Goal: Information Seeking & Learning: Learn about a topic

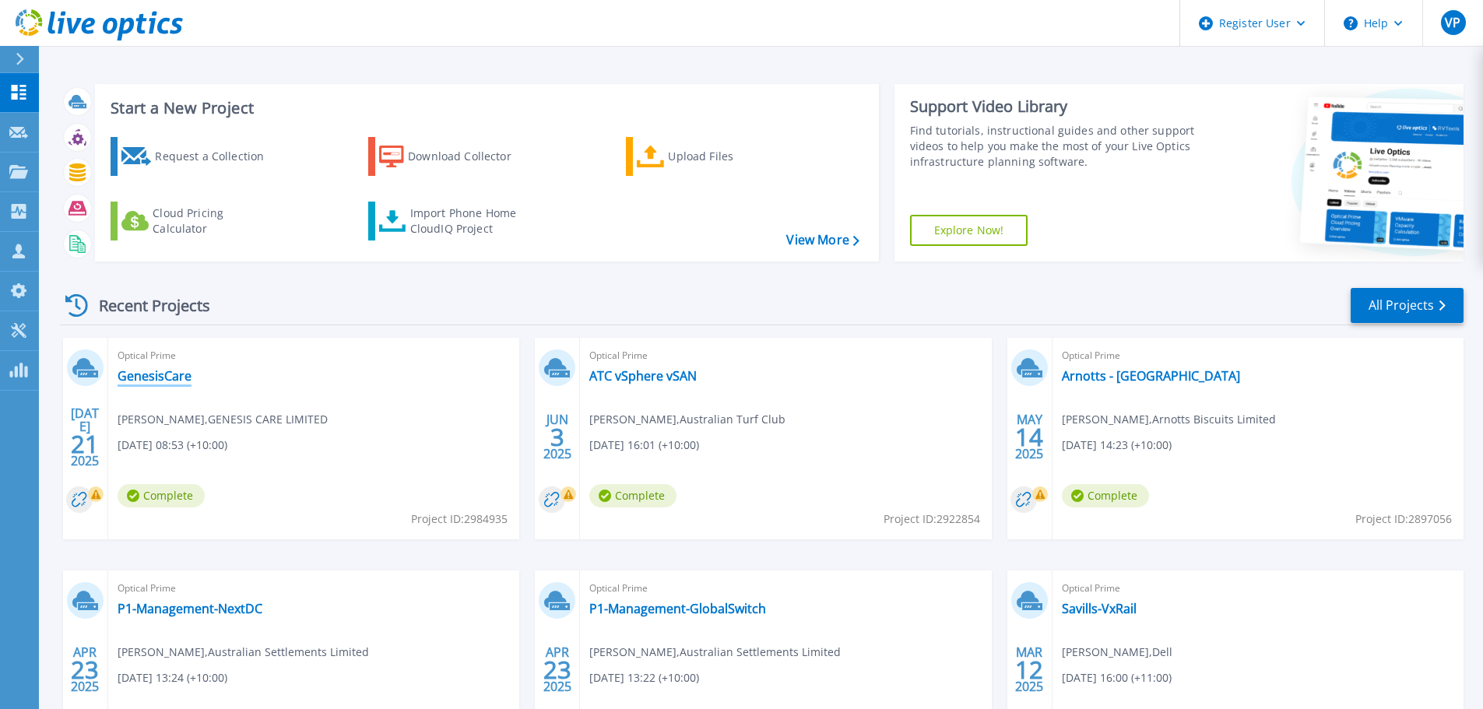
click at [166, 380] on link "GenesisCare" at bounding box center [155, 376] width 74 height 16
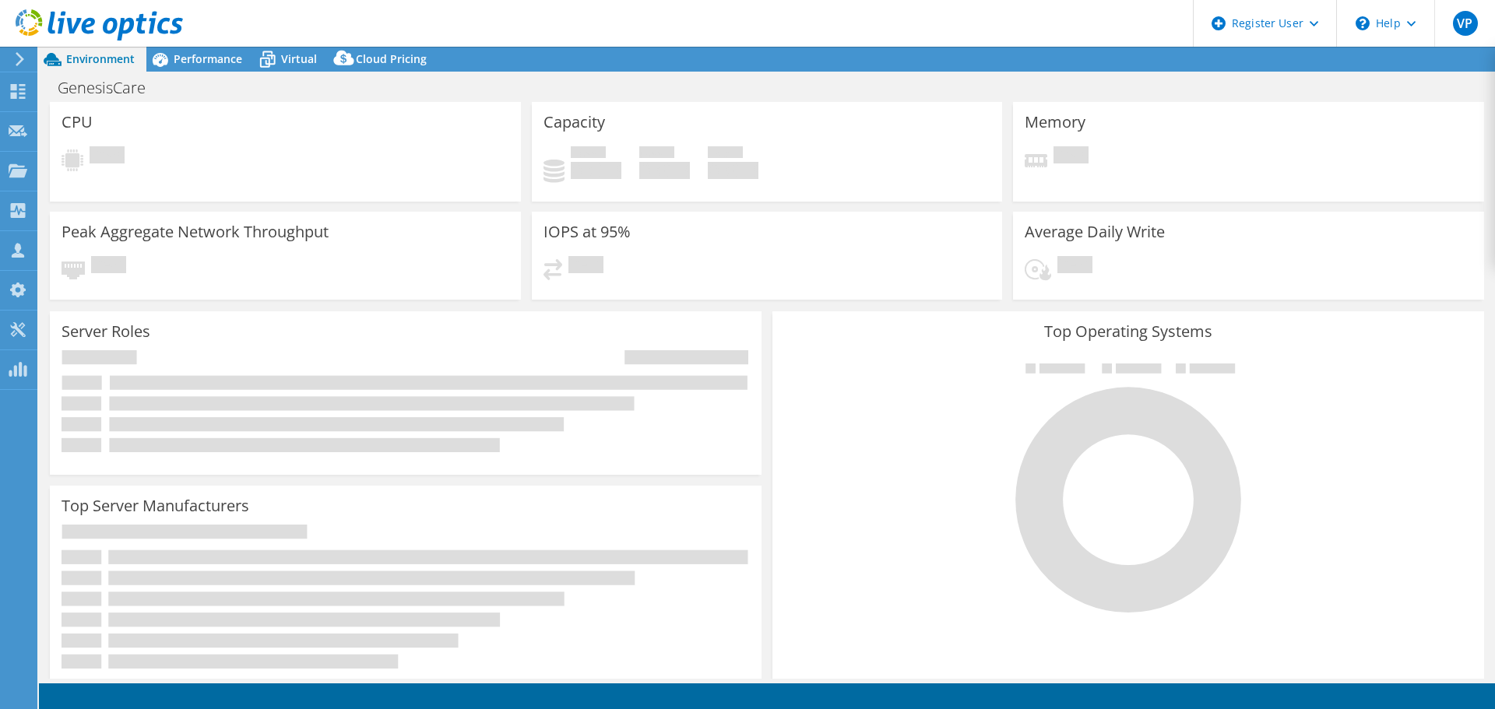
select select "[GEOGRAPHIC_DATA]"
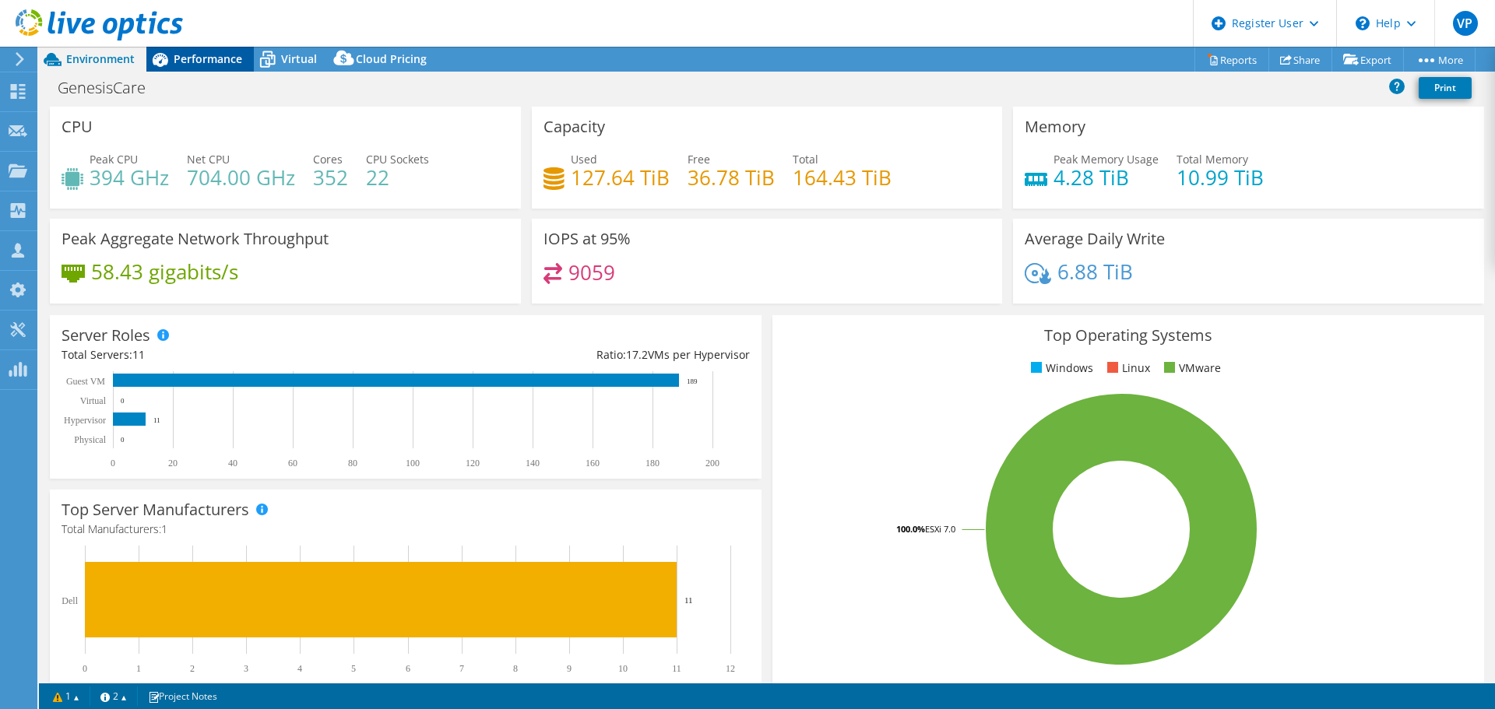
click at [206, 62] on span "Performance" at bounding box center [208, 58] width 69 height 15
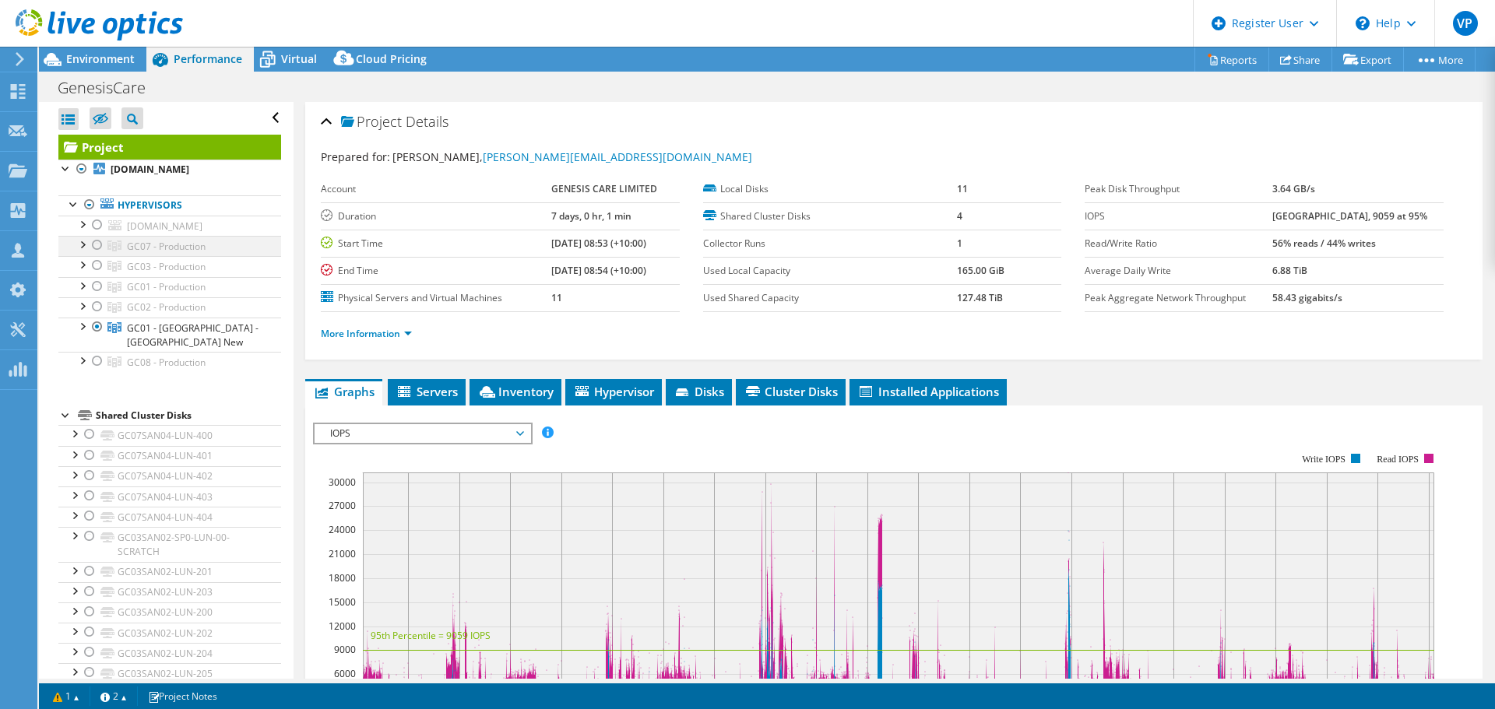
click at [93, 243] on div at bounding box center [98, 245] width 16 height 19
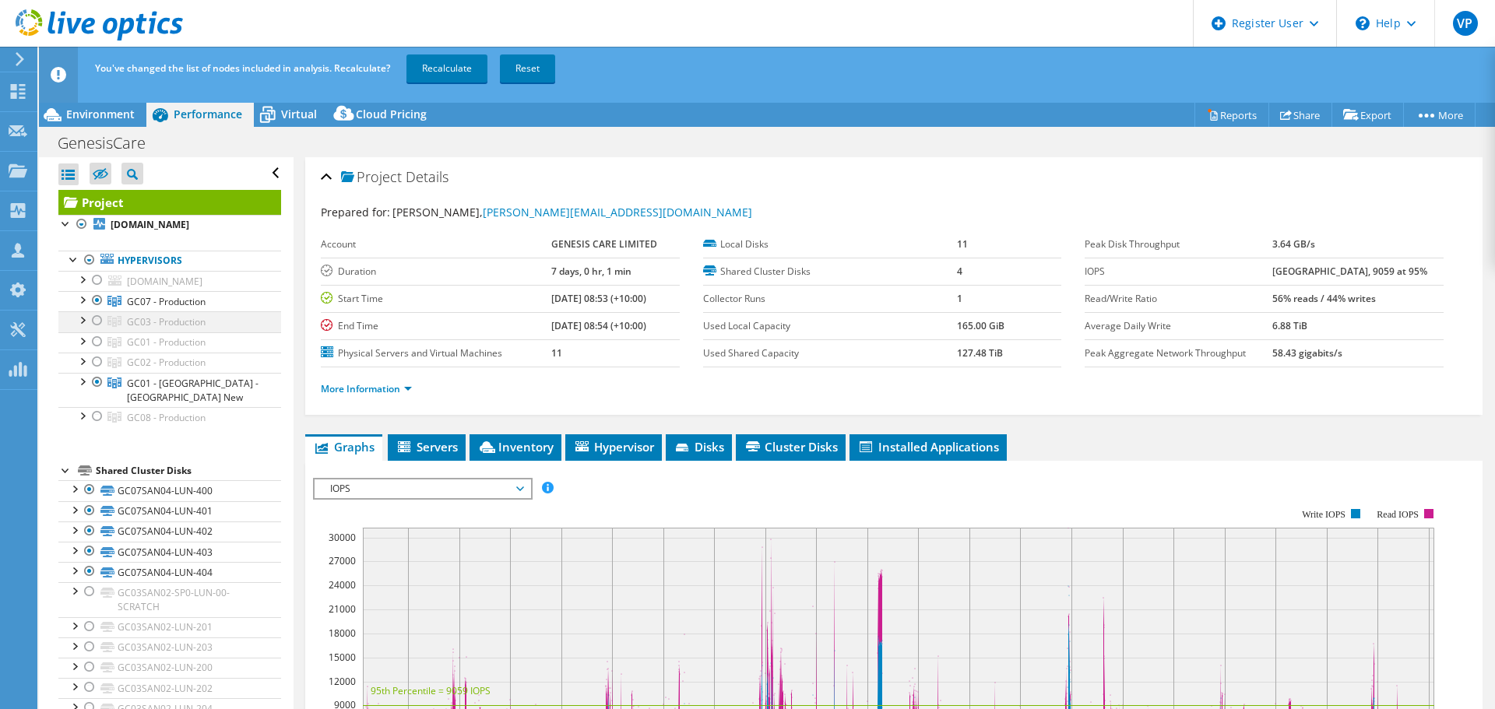
click at [100, 318] on div at bounding box center [98, 320] width 16 height 19
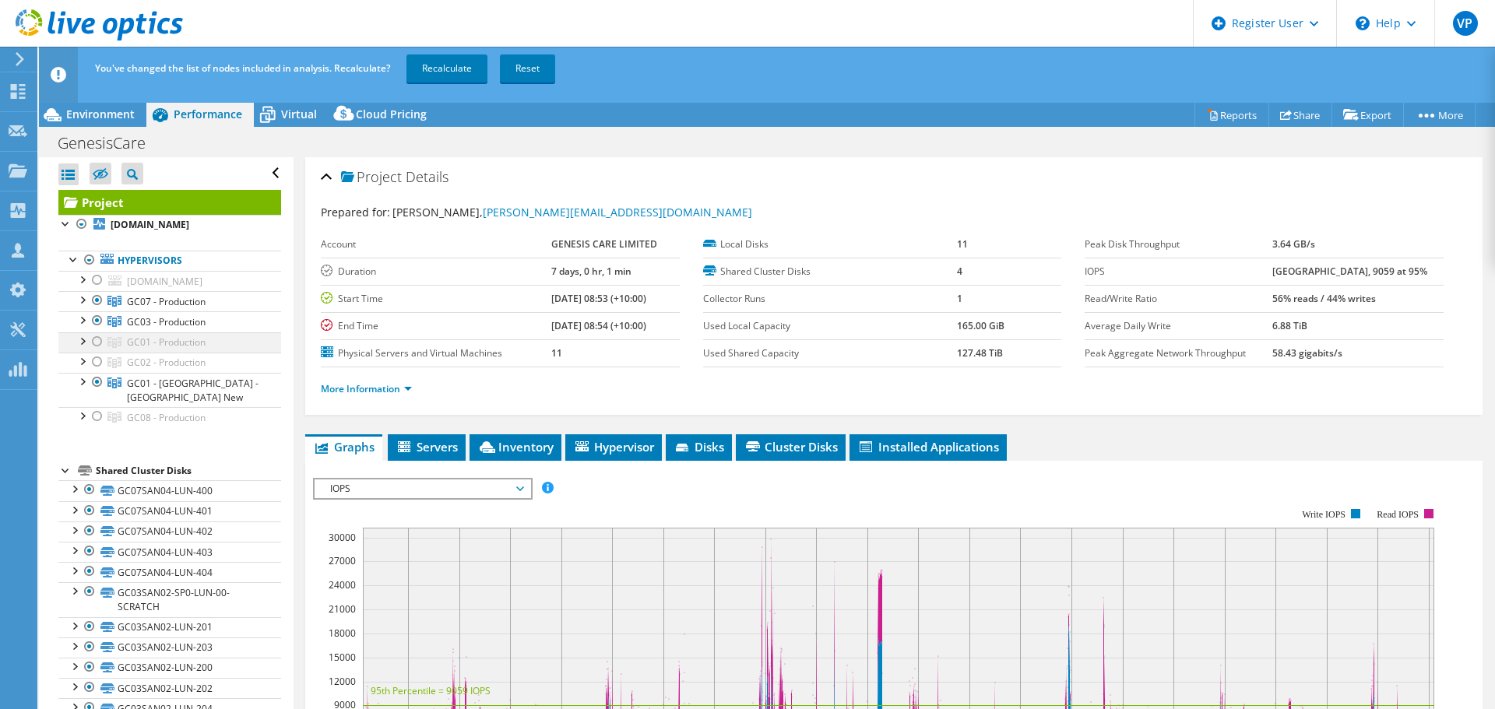
click at [98, 340] on div at bounding box center [98, 341] width 16 height 19
click at [96, 357] on div at bounding box center [98, 362] width 16 height 19
click at [97, 381] on div at bounding box center [98, 382] width 16 height 19
click at [97, 413] on div at bounding box center [98, 416] width 16 height 19
click at [456, 73] on link "Recalculate" at bounding box center [446, 69] width 81 height 28
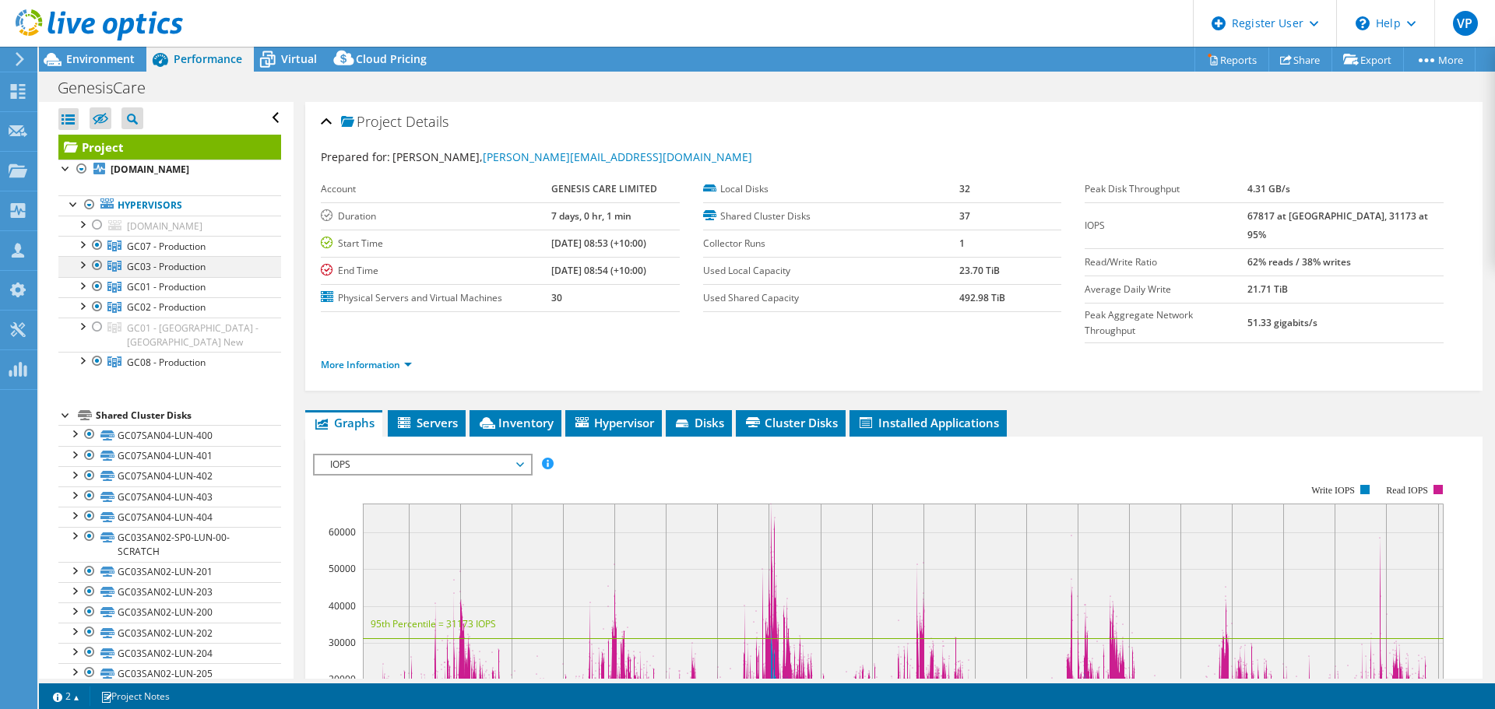
click at [97, 266] on div at bounding box center [98, 265] width 16 height 19
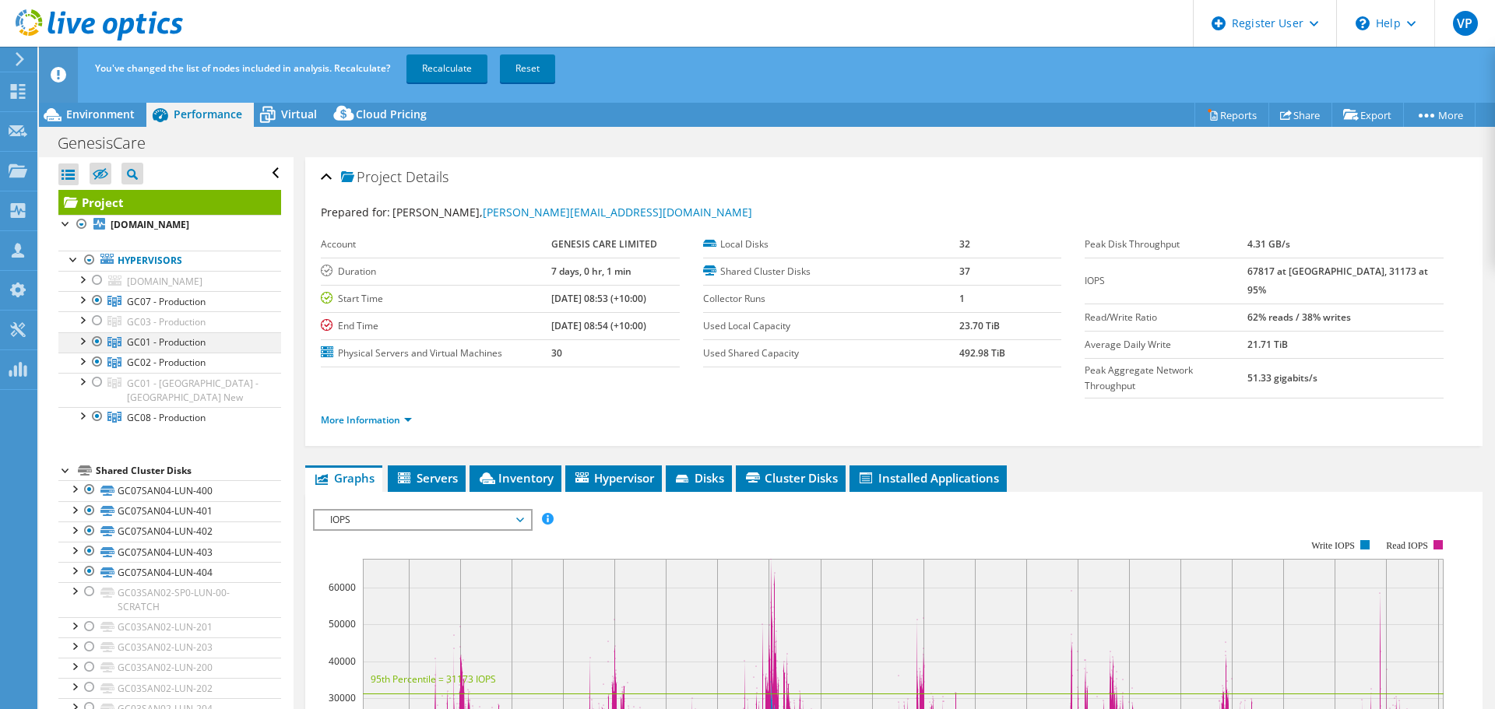
click at [97, 343] on div at bounding box center [98, 341] width 16 height 19
click at [98, 360] on div at bounding box center [98, 362] width 16 height 19
click at [97, 413] on div at bounding box center [98, 416] width 16 height 19
click at [470, 66] on link "Recalculate" at bounding box center [446, 69] width 81 height 28
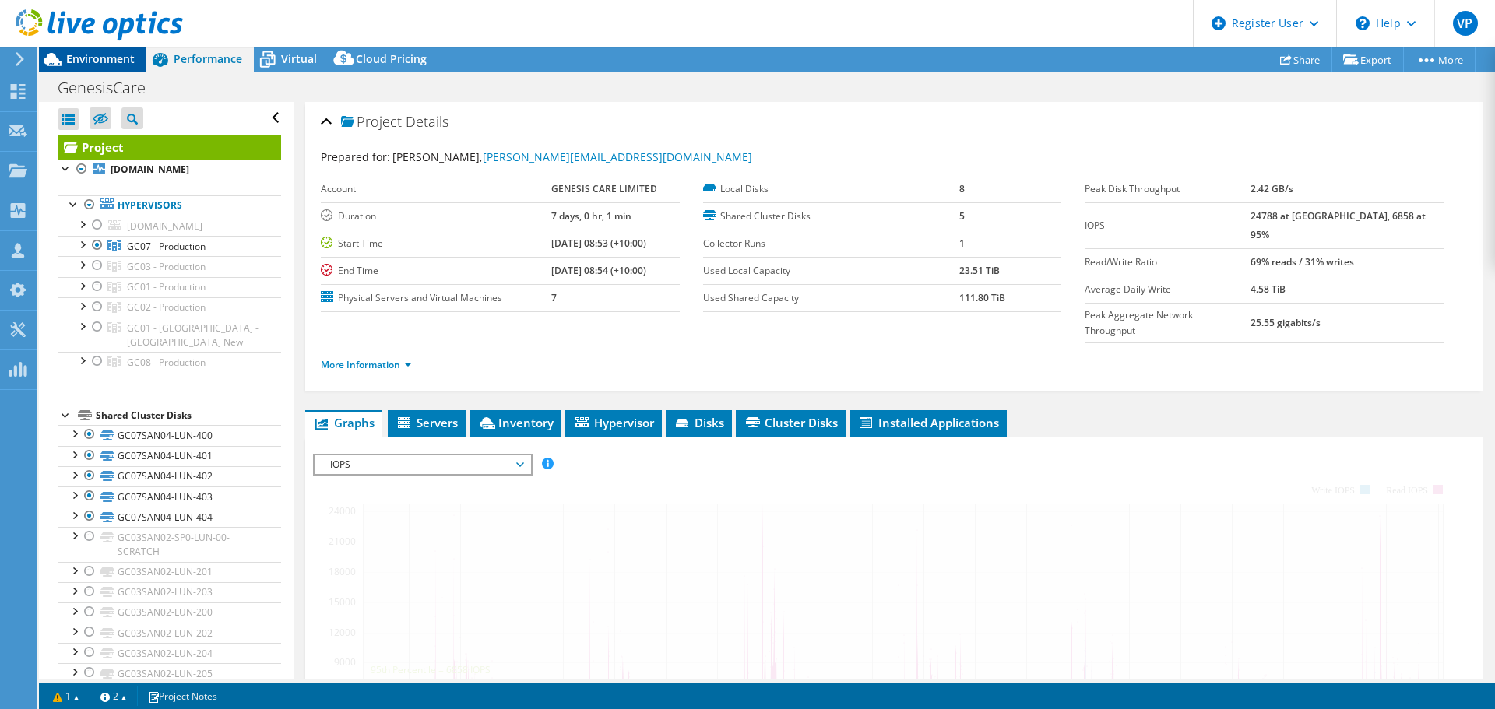
click at [114, 61] on span "Environment" at bounding box center [100, 58] width 69 height 15
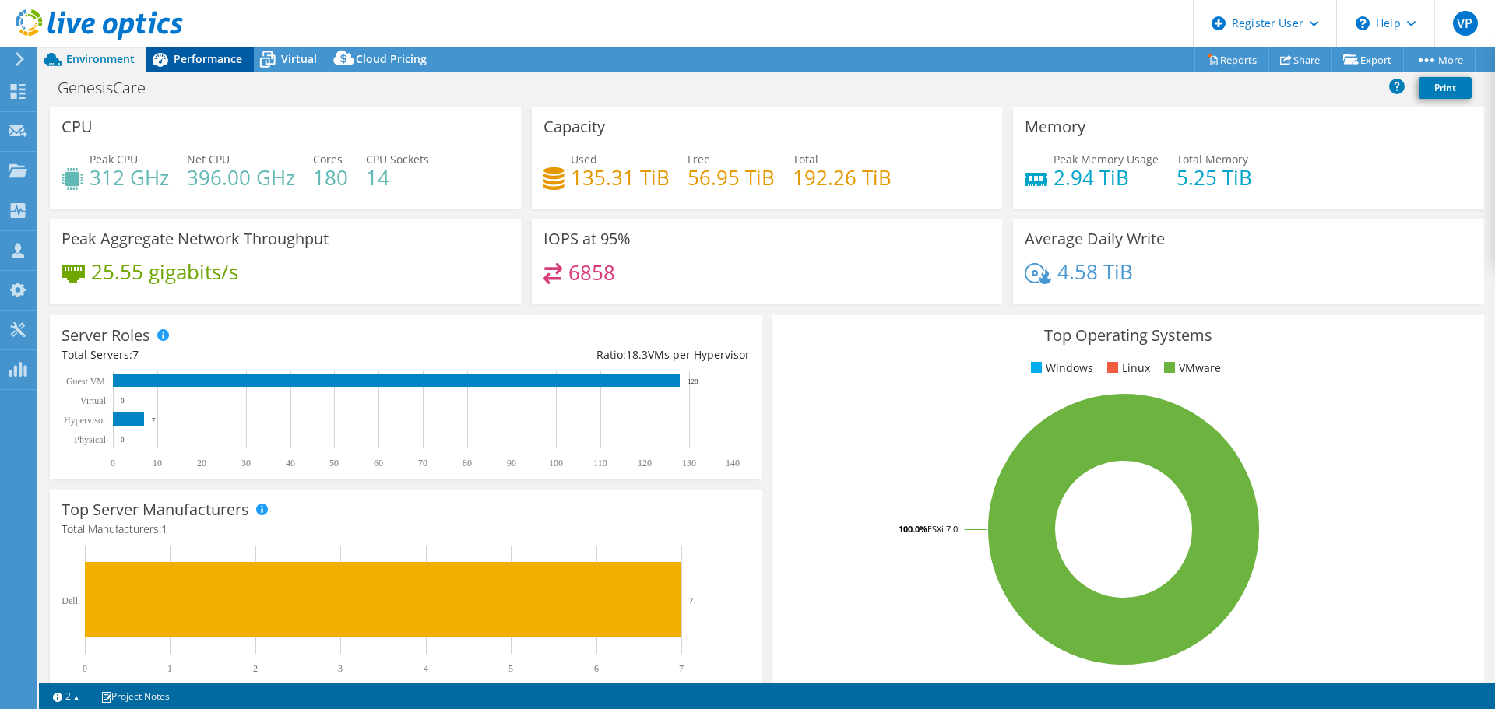
click at [199, 59] on span "Performance" at bounding box center [208, 58] width 69 height 15
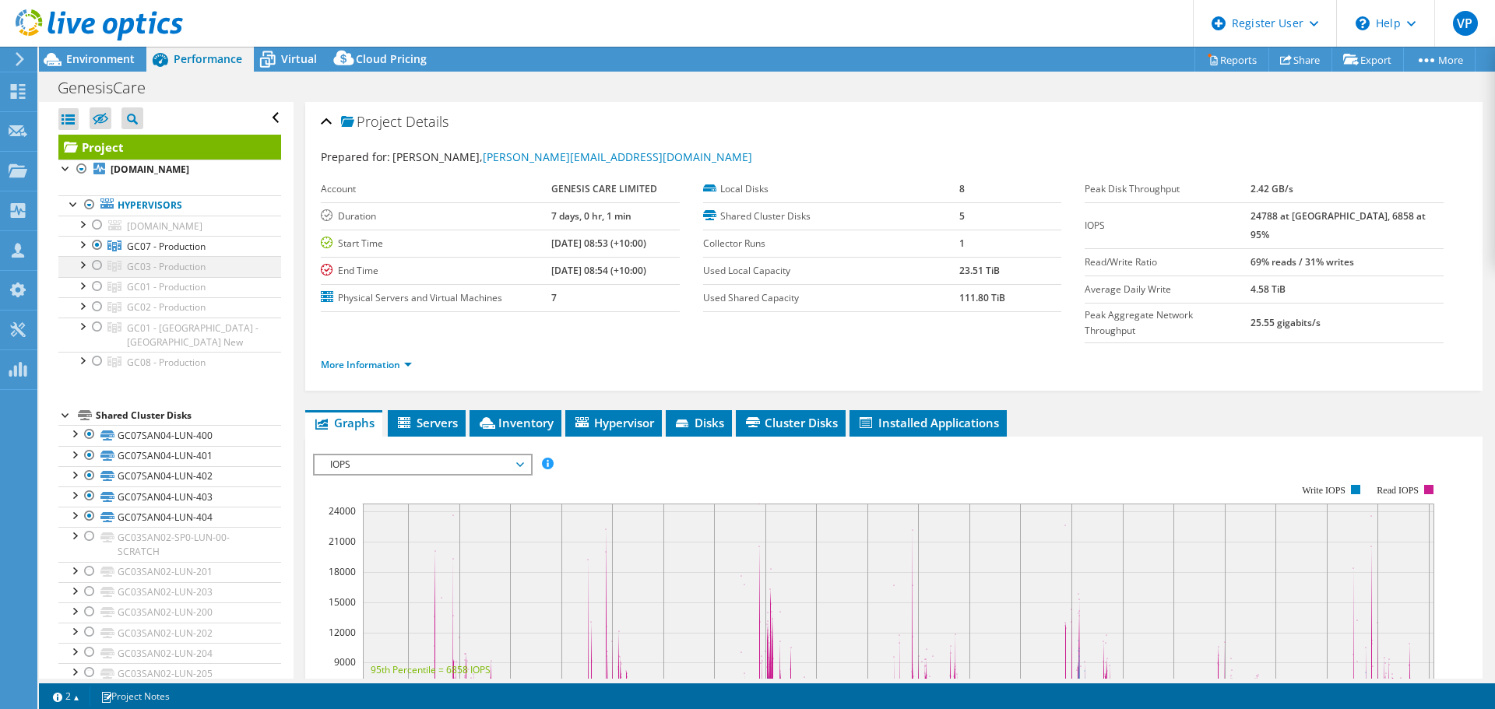
click at [94, 266] on div at bounding box center [98, 265] width 16 height 19
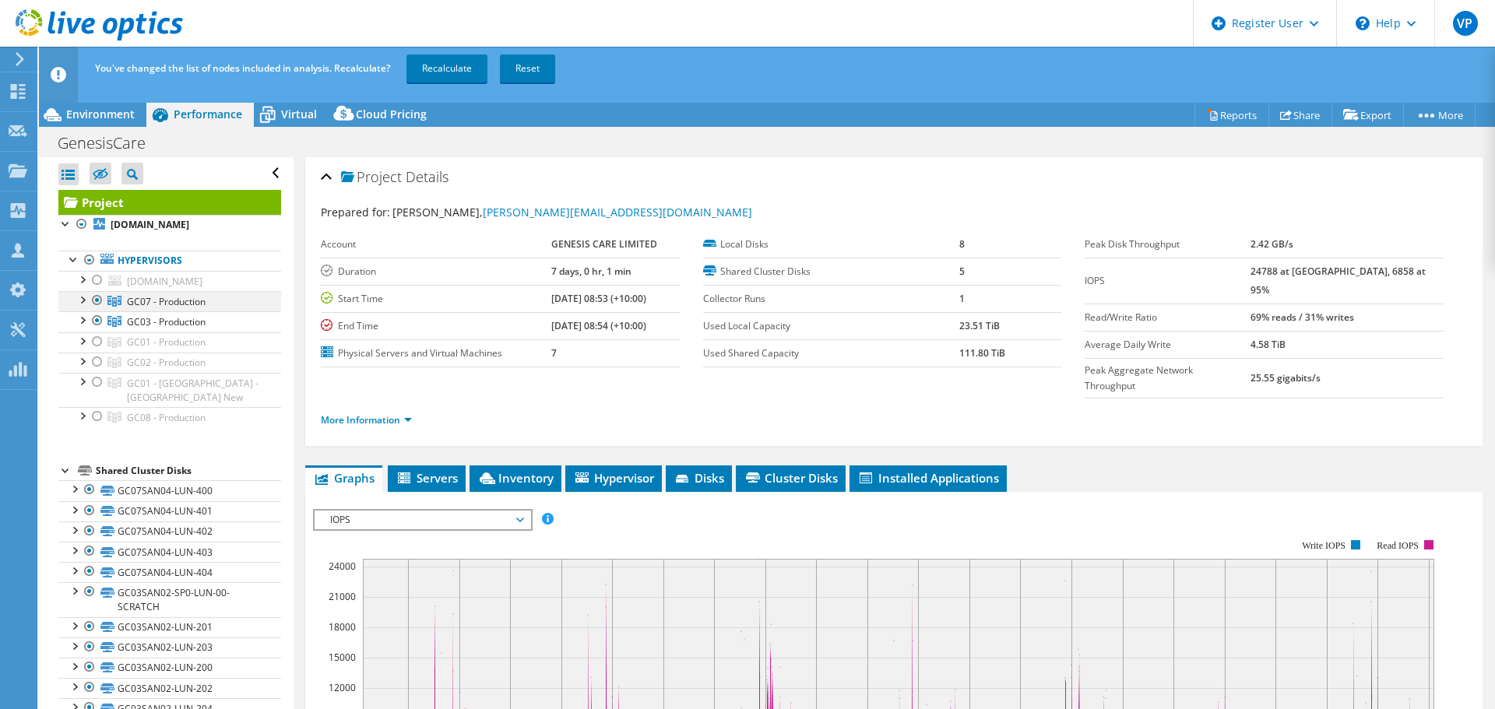
click at [97, 299] on div at bounding box center [98, 300] width 16 height 19
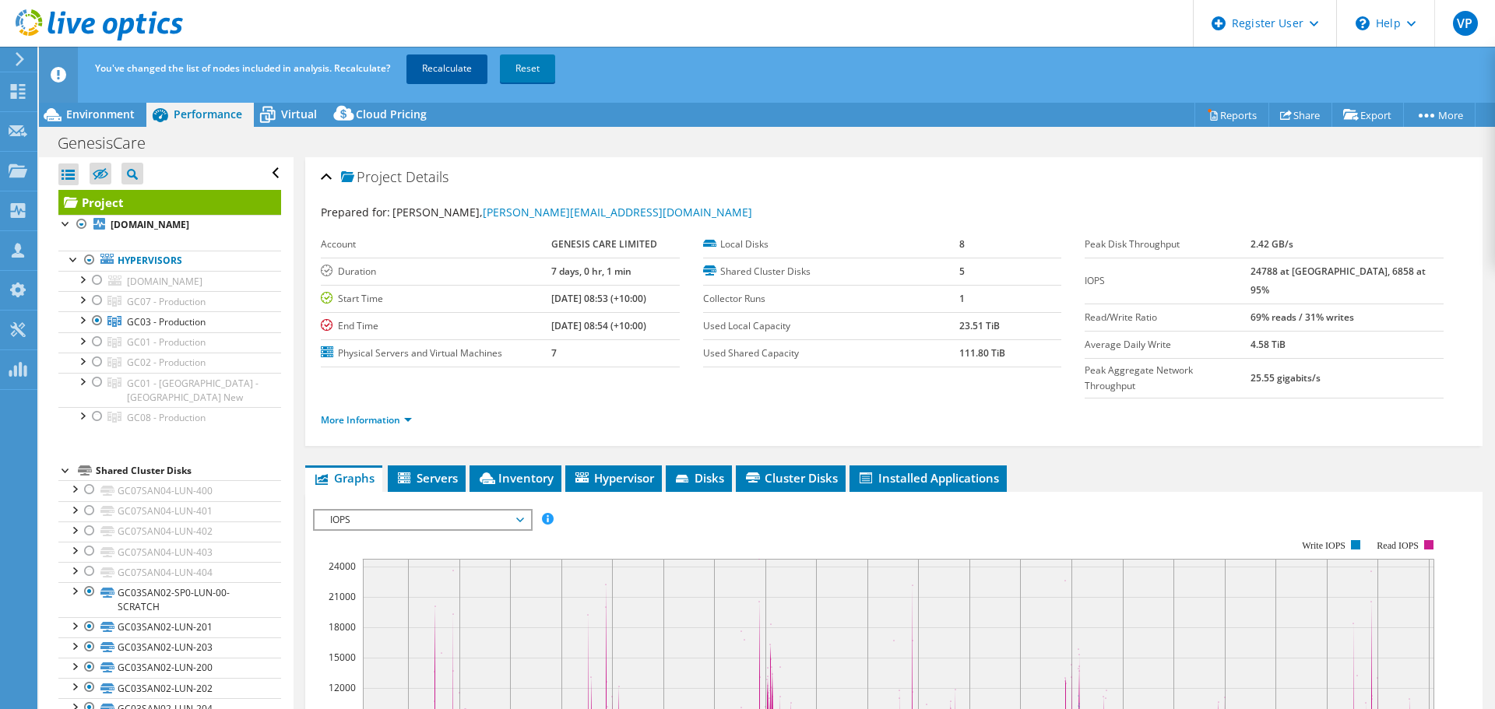
click at [464, 66] on link "Recalculate" at bounding box center [446, 69] width 81 height 28
click at [111, 121] on span "Environment" at bounding box center [100, 114] width 69 height 15
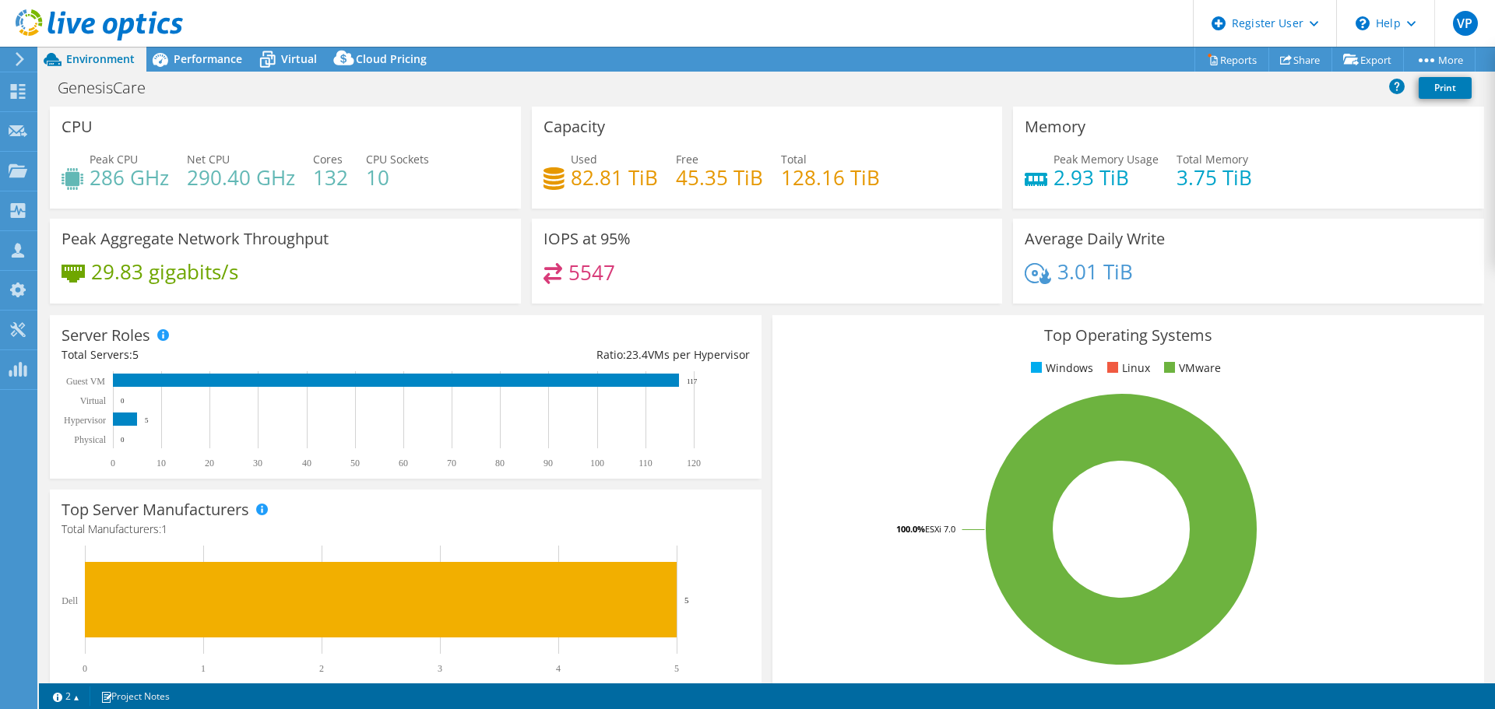
select select "[GEOGRAPHIC_DATA]"
select select "USD"
click at [193, 67] on div "Performance" at bounding box center [199, 59] width 107 height 25
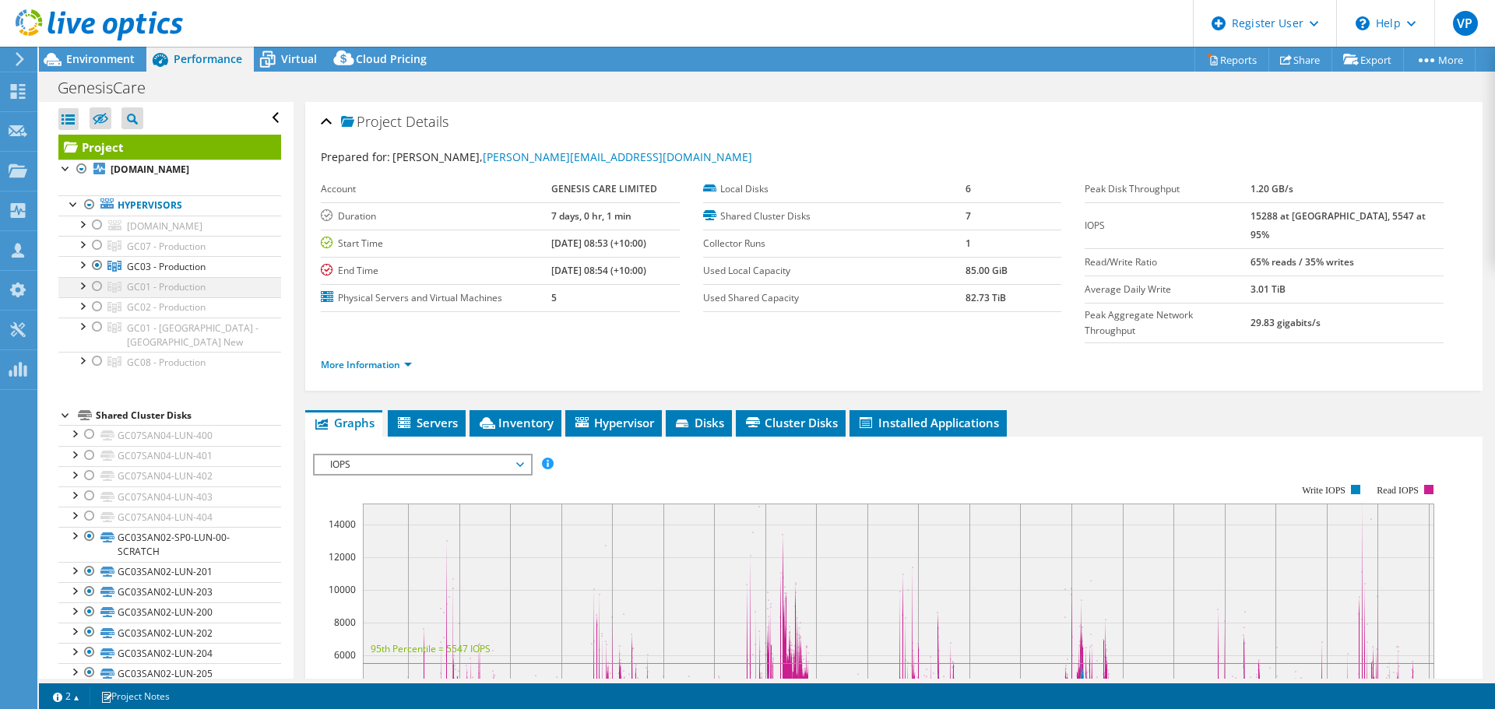
click at [94, 283] on div at bounding box center [98, 286] width 16 height 19
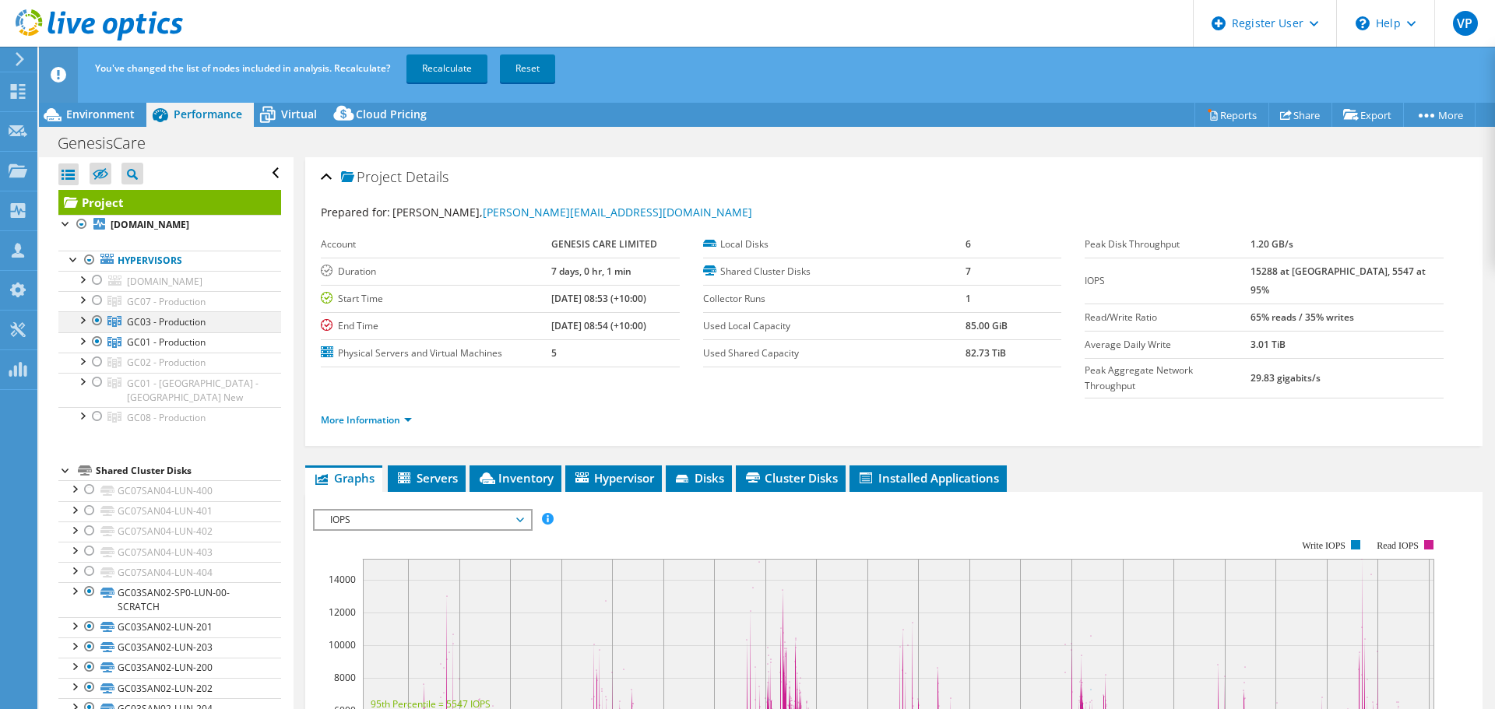
click at [100, 318] on div at bounding box center [98, 320] width 16 height 19
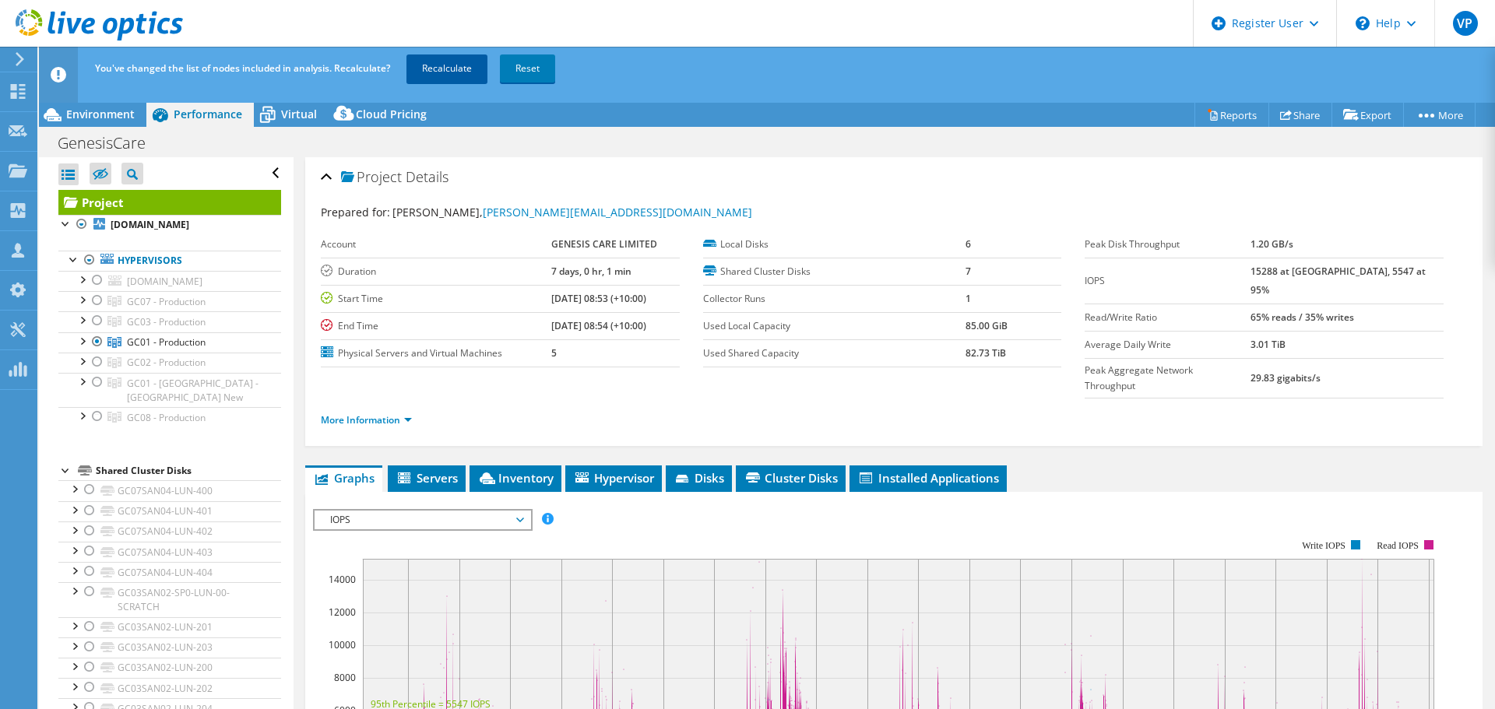
click at [456, 75] on link "Recalculate" at bounding box center [446, 69] width 81 height 28
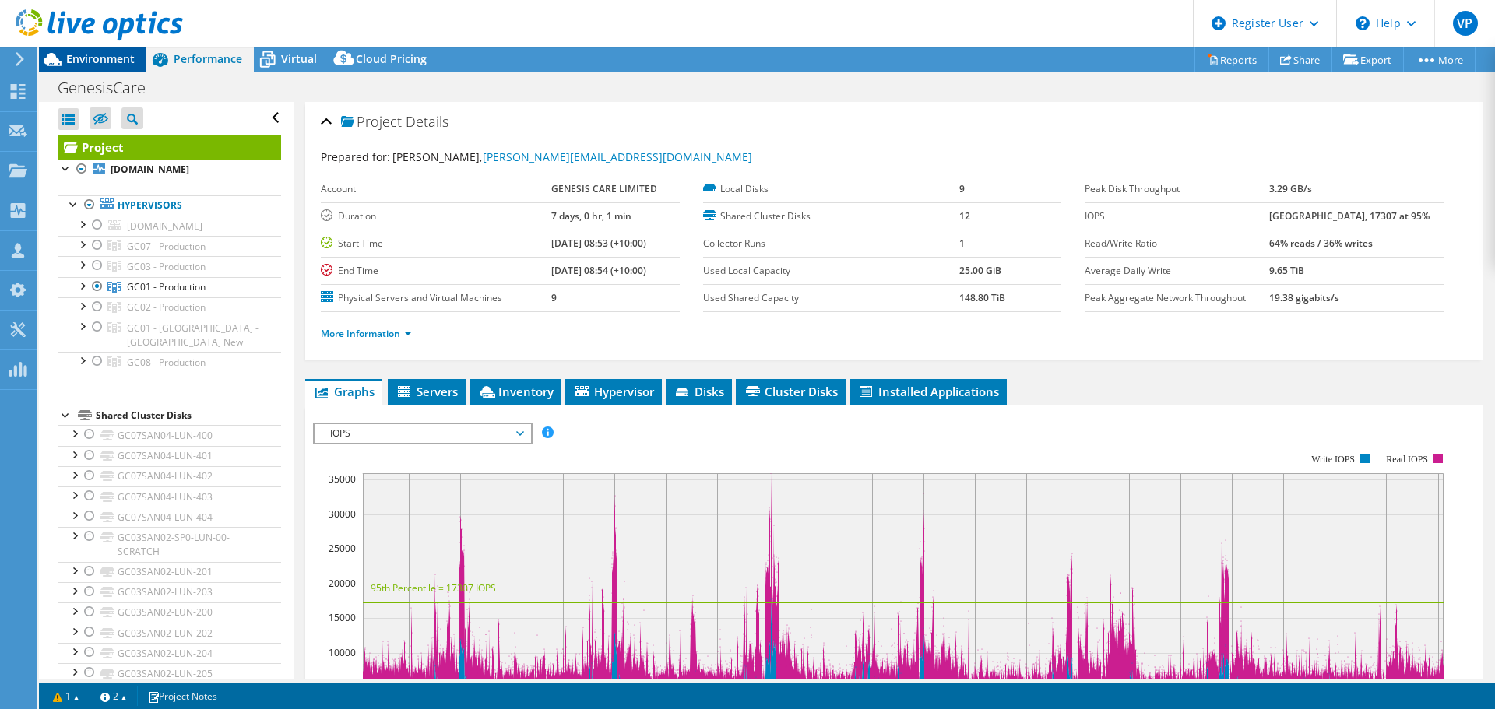
click at [114, 63] on span "Environment" at bounding box center [100, 58] width 69 height 15
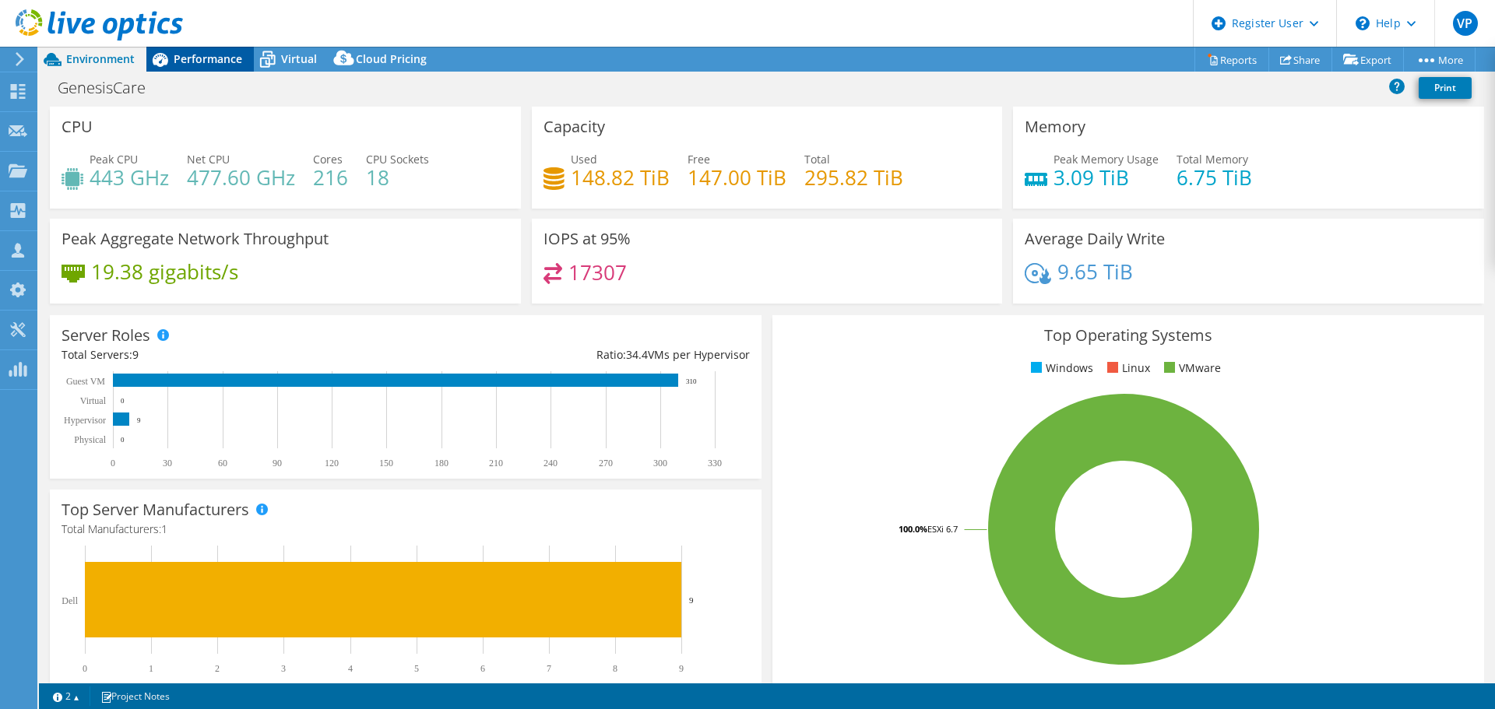
click at [205, 54] on span "Performance" at bounding box center [208, 58] width 69 height 15
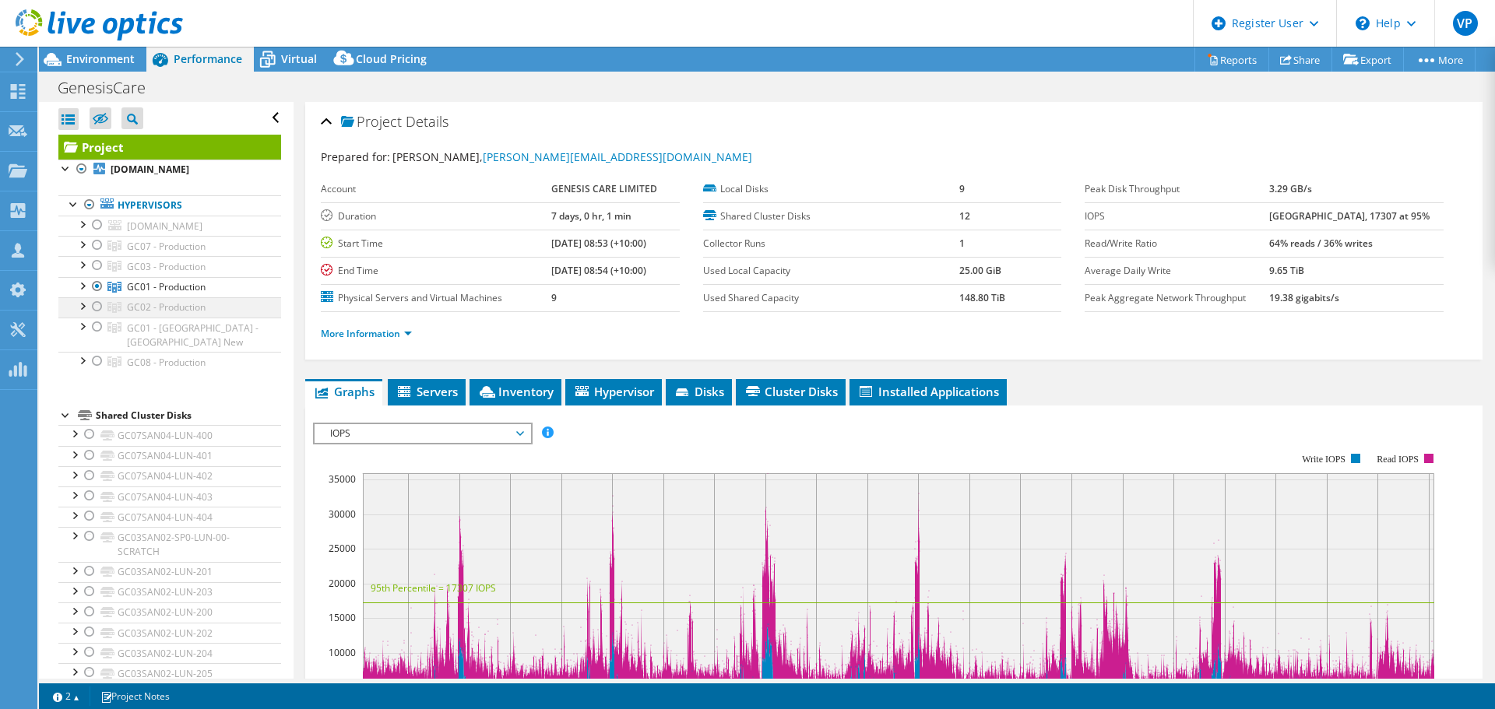
click at [96, 307] on div at bounding box center [98, 306] width 16 height 19
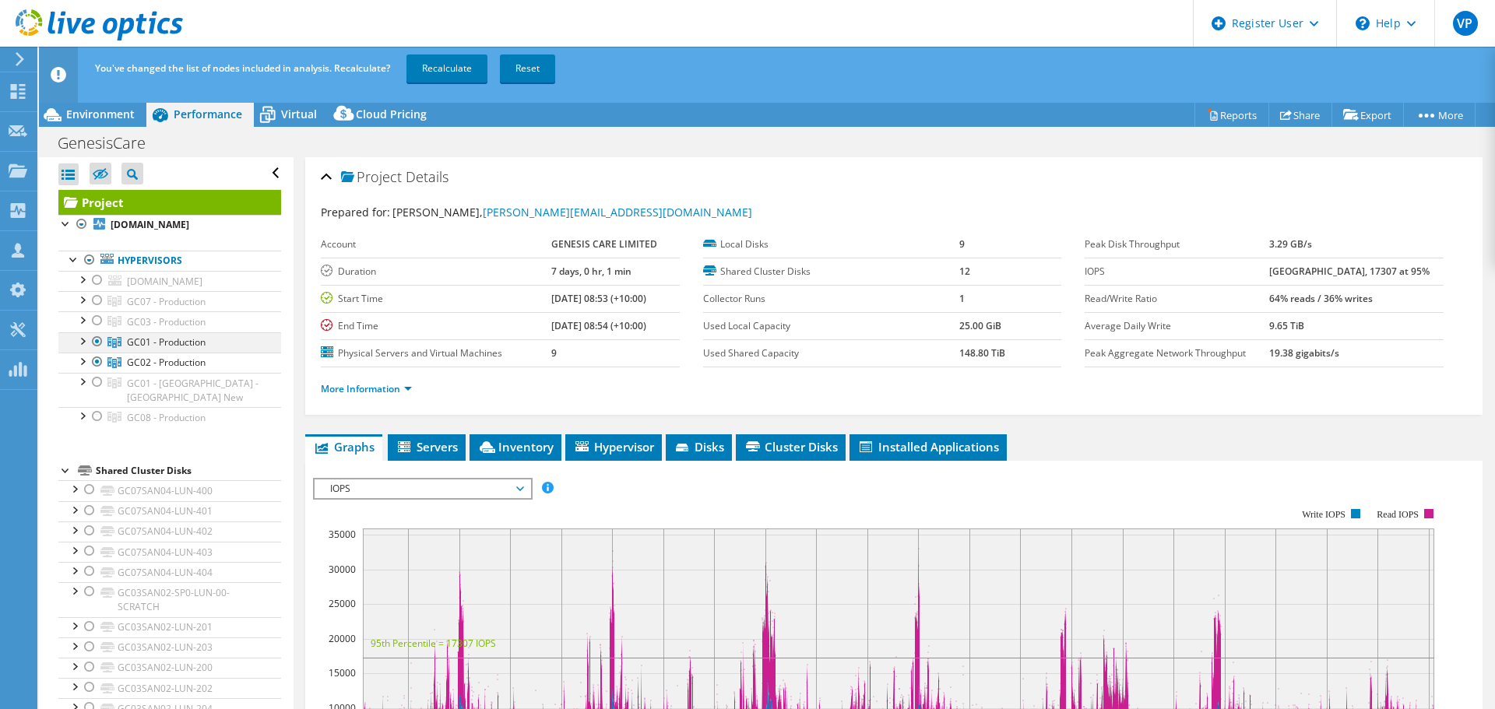
click at [98, 337] on div at bounding box center [98, 341] width 16 height 19
click at [437, 75] on link "Recalculate" at bounding box center [446, 69] width 81 height 28
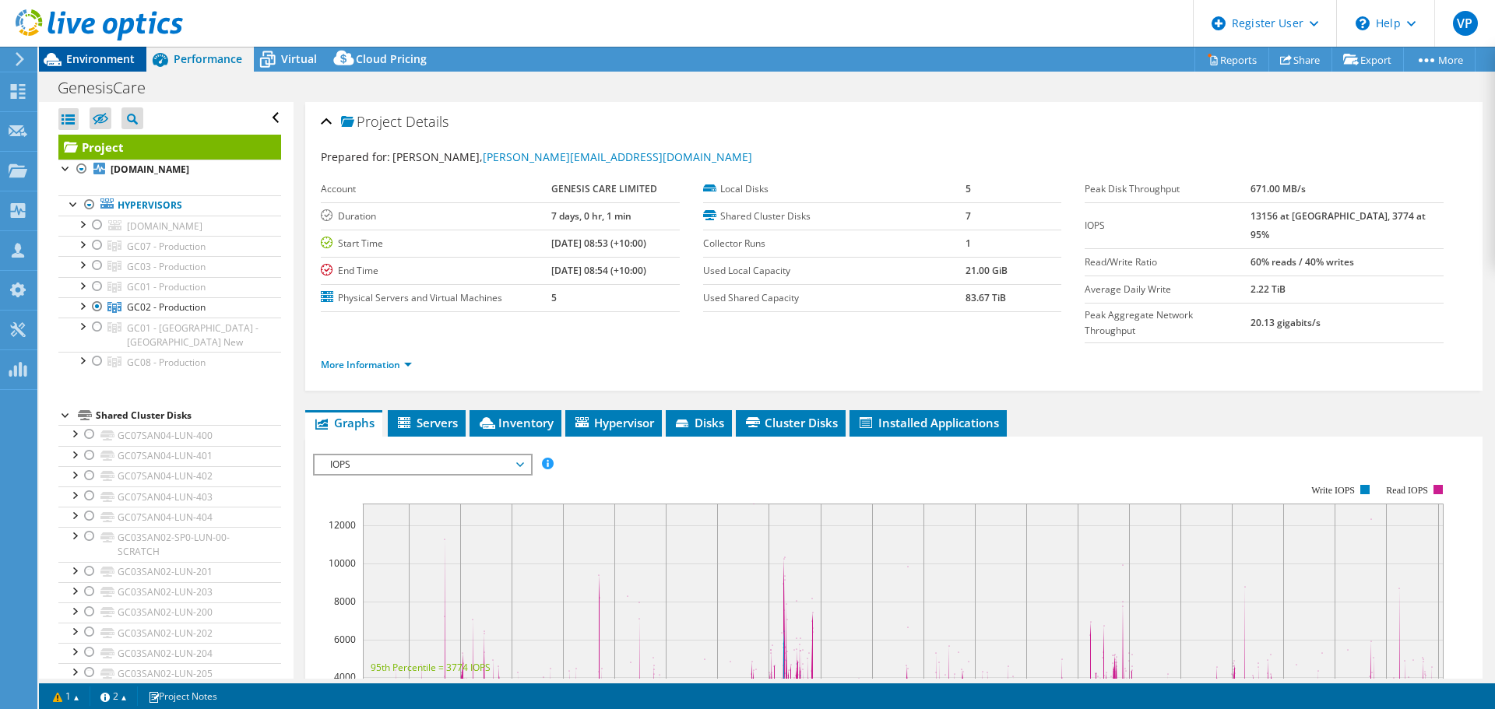
click at [62, 58] on icon at bounding box center [52, 59] width 27 height 27
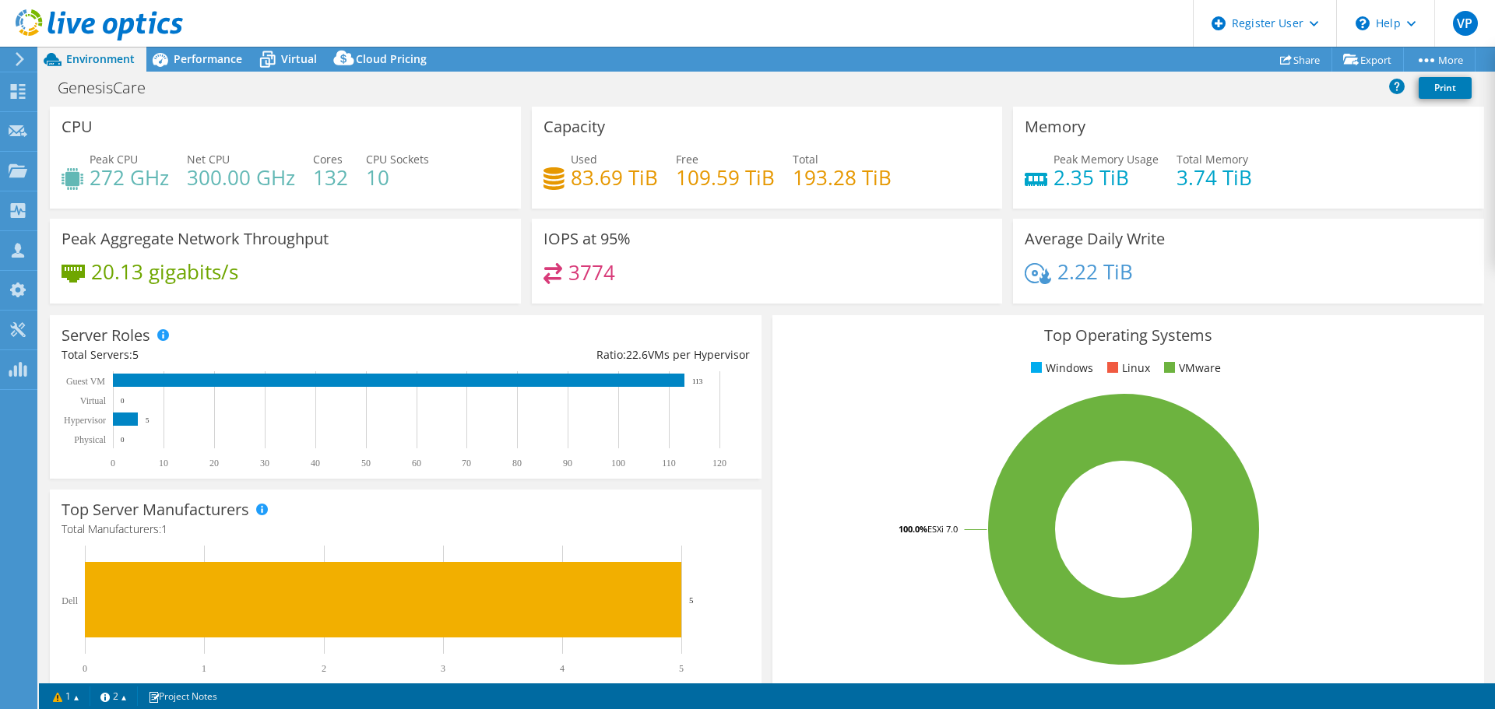
click at [94, 58] on span "Environment" at bounding box center [100, 58] width 69 height 15
select select "[GEOGRAPHIC_DATA]"
select select "USD"
click at [186, 60] on span "Performance" at bounding box center [208, 58] width 69 height 15
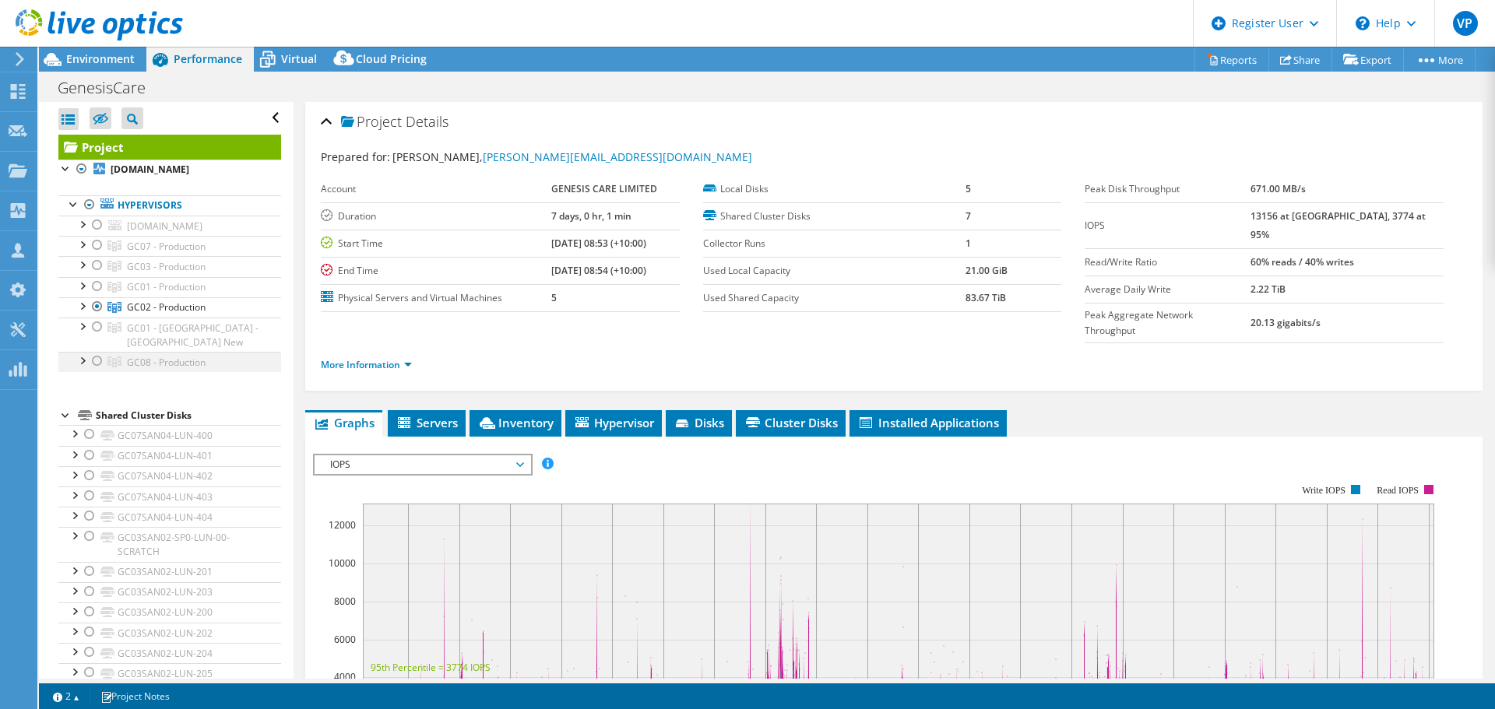
click at [91, 360] on div at bounding box center [98, 361] width 16 height 19
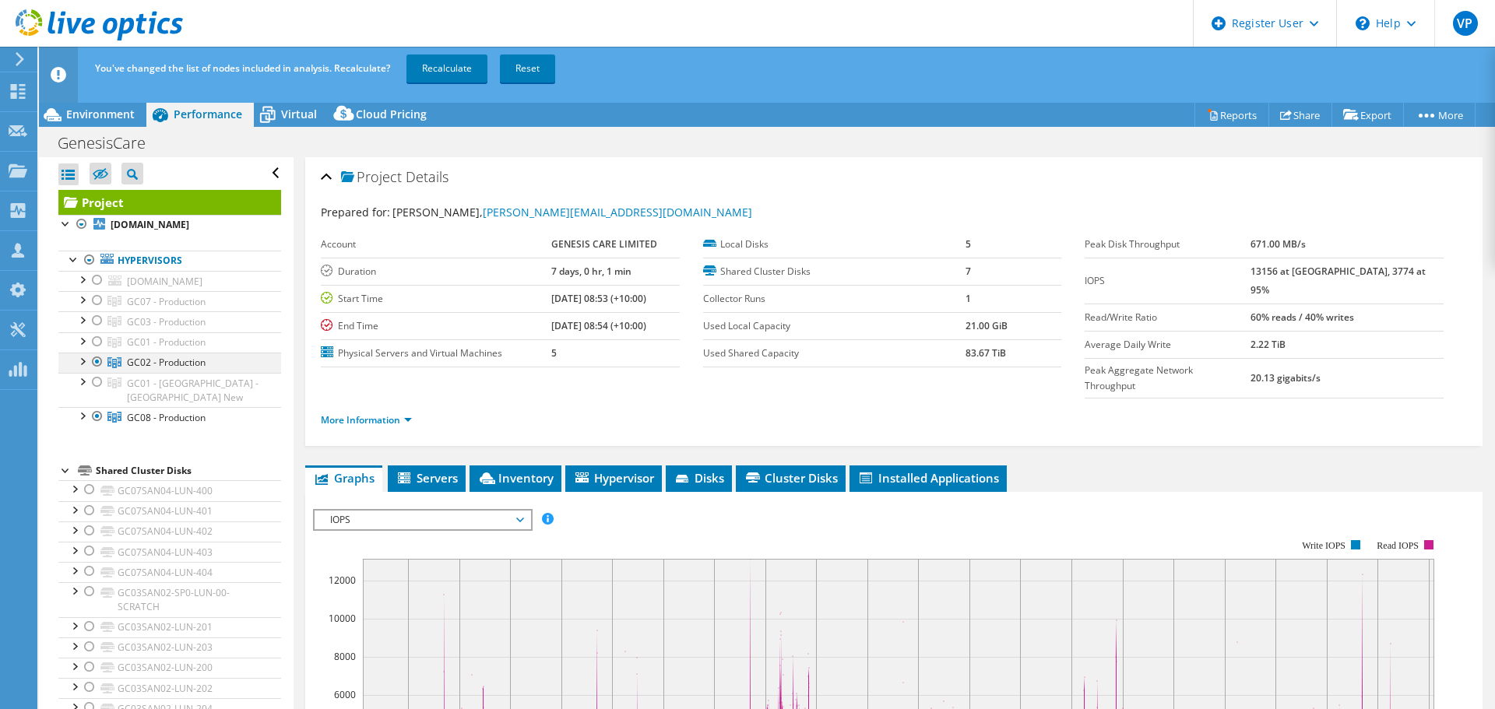
click at [92, 361] on div at bounding box center [98, 362] width 16 height 19
click at [444, 72] on link "Recalculate" at bounding box center [446, 69] width 81 height 28
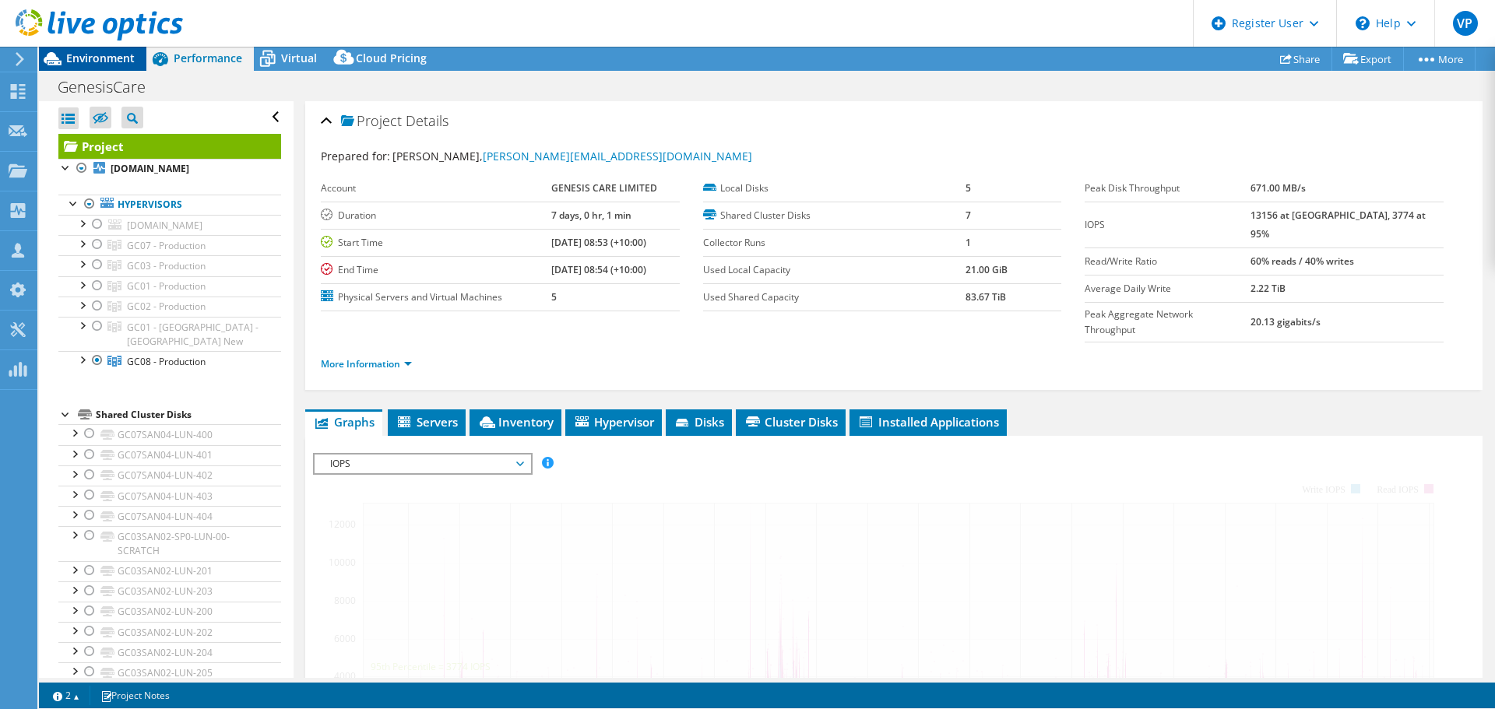
click at [113, 71] on div "Environment" at bounding box center [92, 58] width 107 height 25
